Goal: Complete application form

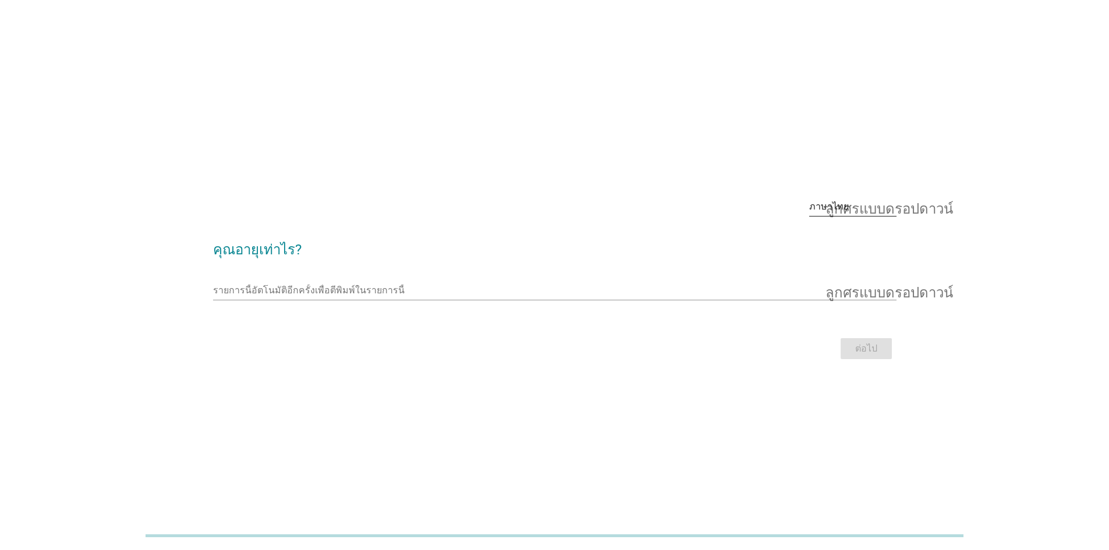
click at [900, 212] on font "ลูกศรแบบดรอปดาวน์" at bounding box center [888, 207] width 127 height 14
click at [826, 250] on div "ภาษาไทย" at bounding box center [852, 244] width 69 height 14
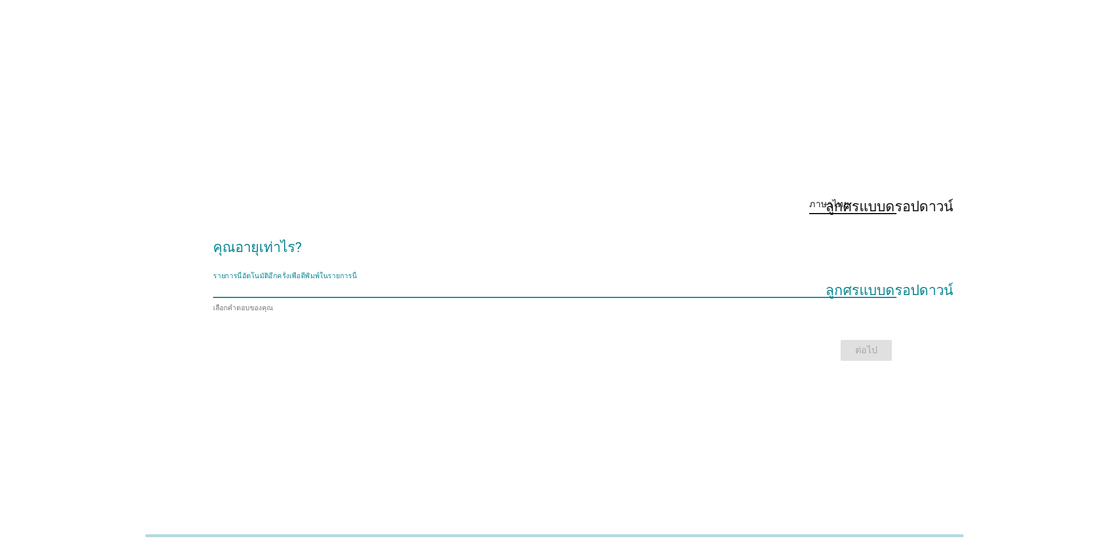
click at [842, 283] on input "รายการนี้อัตโนมัติอีกครั้งเพื่อตีพิมพ์ในรายการนี้" at bounding box center [546, 288] width 667 height 19
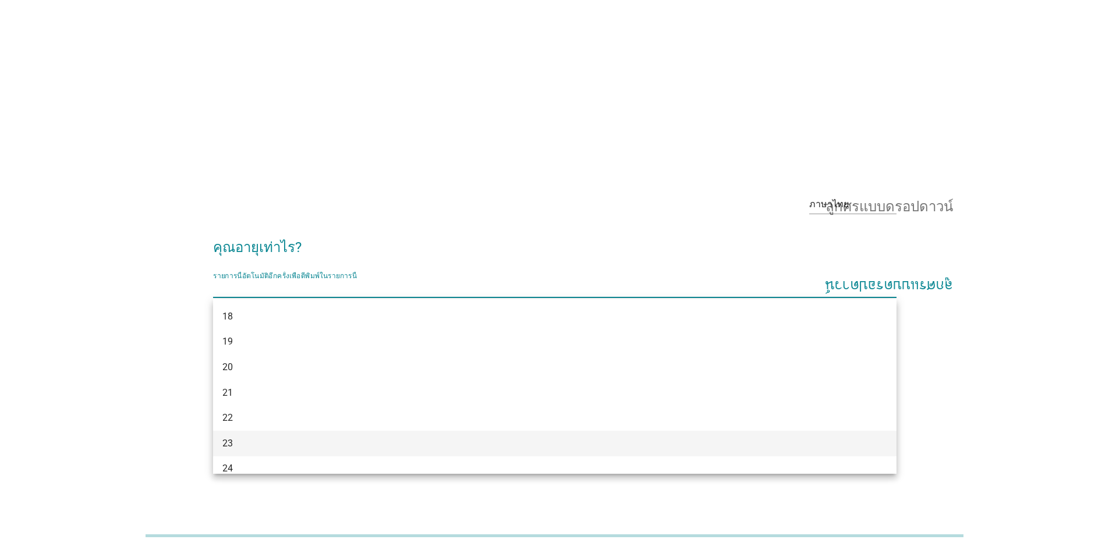
scroll to position [58, 0]
click at [228, 442] on div "25" at bounding box center [526, 436] width 609 height 14
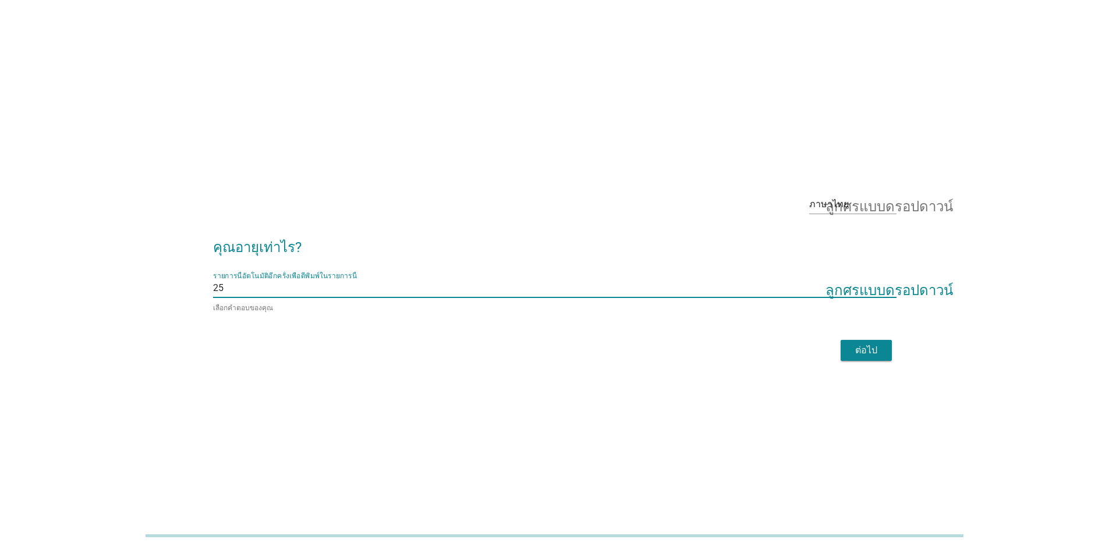
click at [878, 358] on button "ต่อไป" at bounding box center [865, 350] width 51 height 21
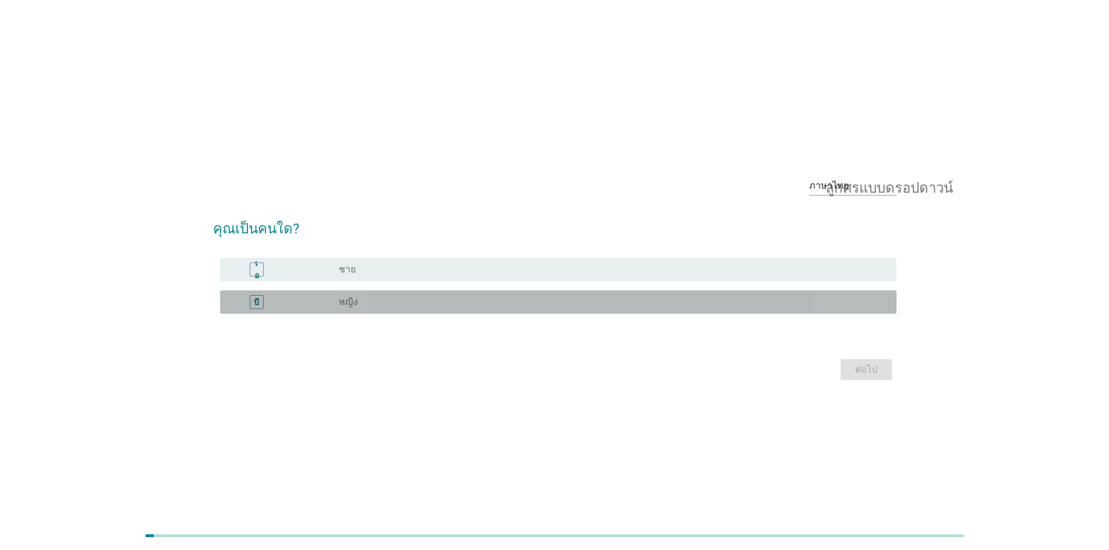
click at [396, 309] on div "บี ปุ่มวิทยุ[PERSON_NAME]เลือก หญิง" at bounding box center [558, 301] width 676 height 23
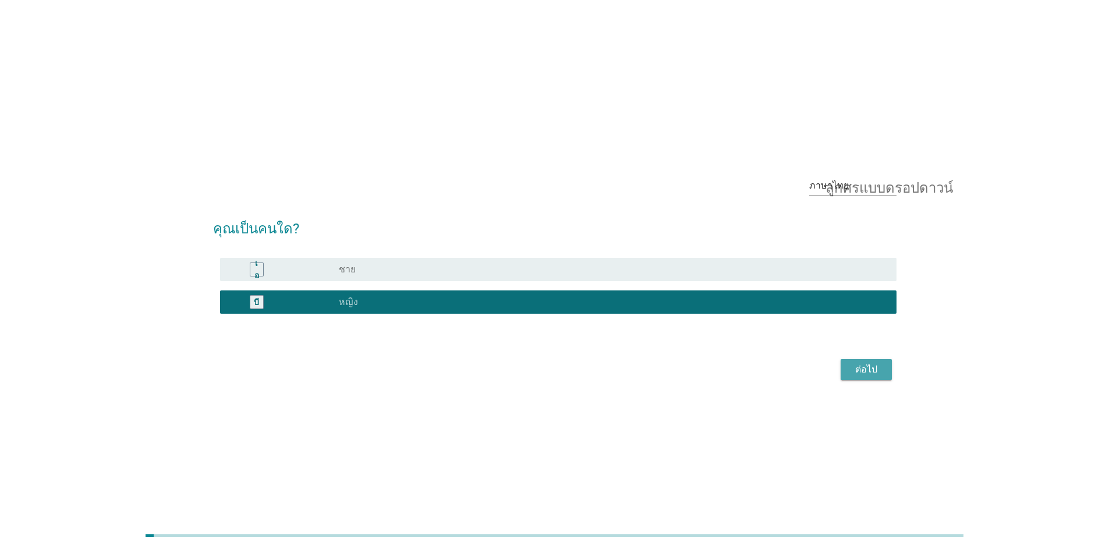
click at [859, 377] on button "ต่อไป" at bounding box center [865, 369] width 51 height 21
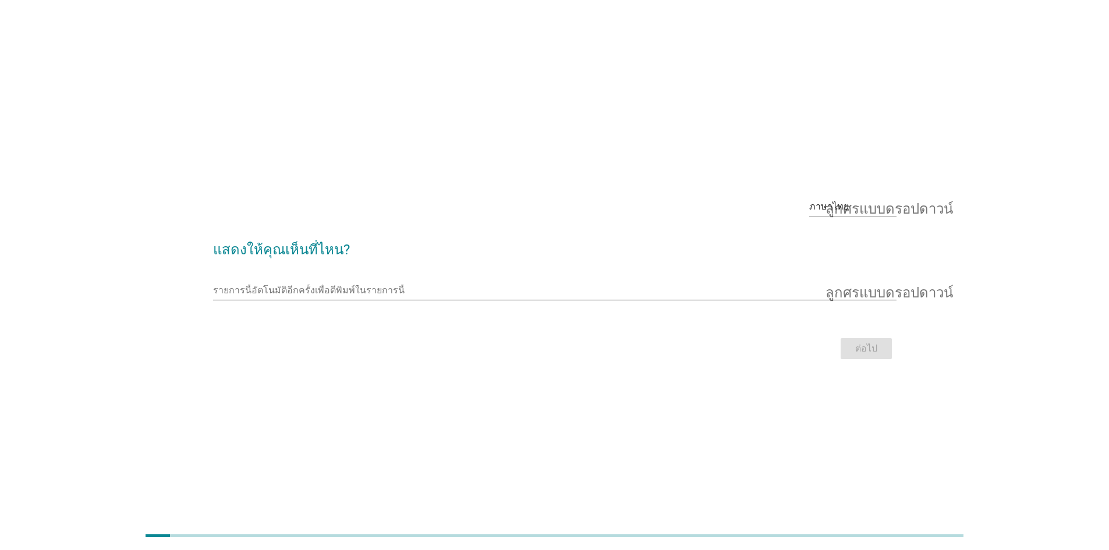
click at [670, 284] on input "รายการนี้อัตโนมัติอีกครั้งเพื่อตีพิมพ์ในรายการนี้" at bounding box center [546, 290] width 667 height 19
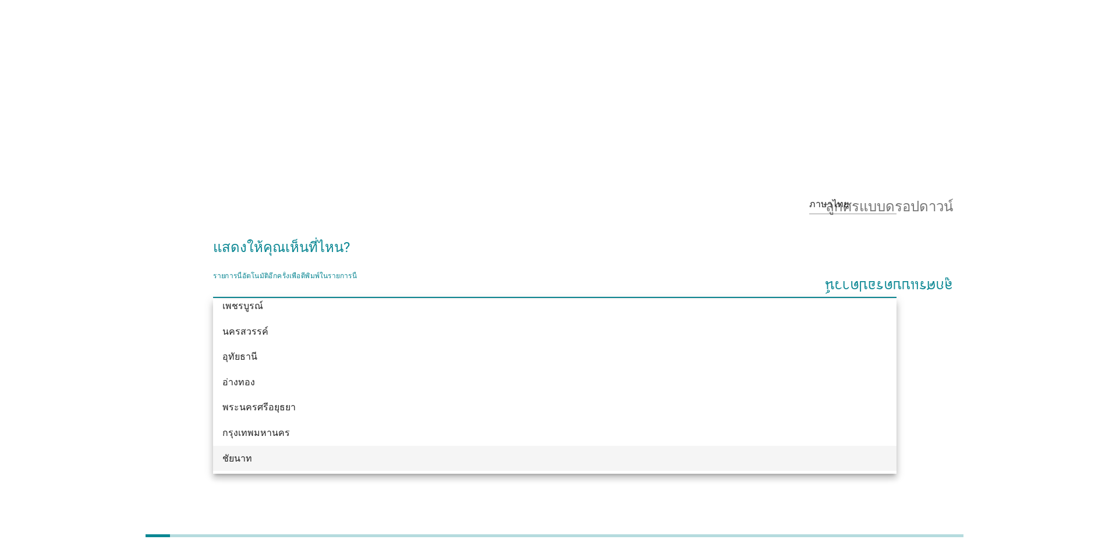
scroll to position [931, 0]
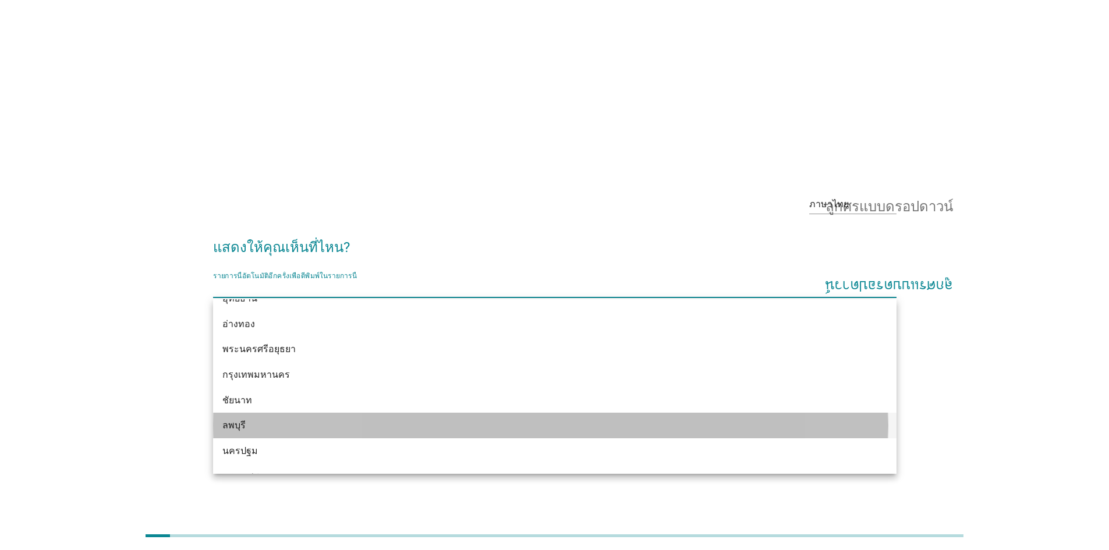
click at [370, 424] on div "ลพบุรี" at bounding box center [526, 426] width 609 height 14
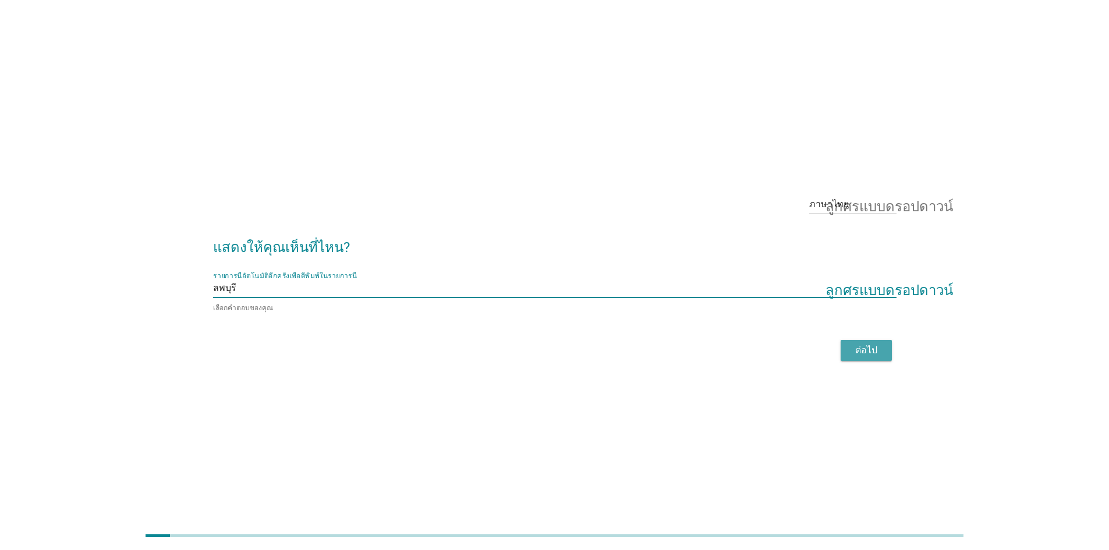
click at [859, 348] on font "ต่อไป" at bounding box center [866, 350] width 22 height 11
